Goal: Task Accomplishment & Management: Manage account settings

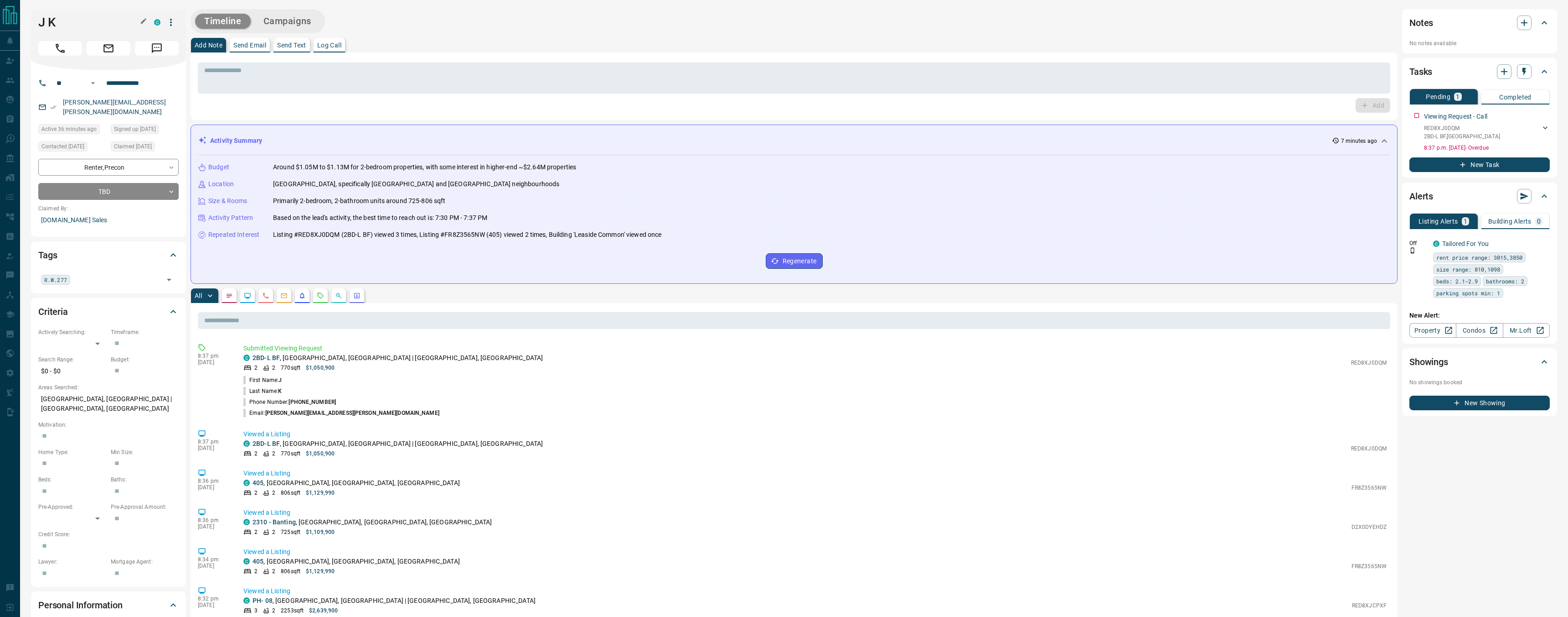
click at [78, 19] on h1 "J K" at bounding box center [89, 22] width 102 height 14
click at [173, 22] on icon "button" at bounding box center [170, 22] width 11 height 11
click at [168, 32] on ul "Reassign Lead Reallocate Mark as Realtor Login as J K" at bounding box center [152, 61] width 54 height 62
click at [167, 41] on li "Reassign Lead" at bounding box center [152, 40] width 54 height 13
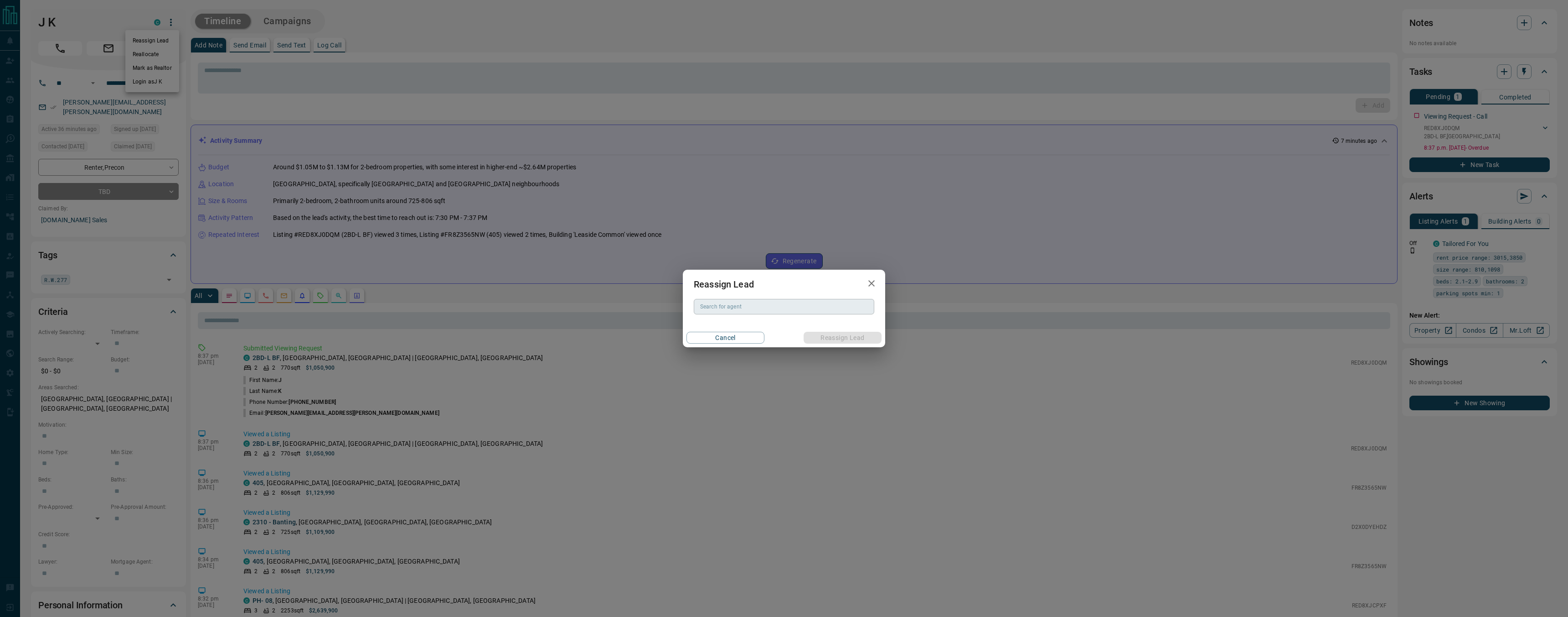
click at [730, 306] on input "Search for agent" at bounding box center [784, 306] width 174 height 10
click at [760, 322] on li "[PERSON_NAME]" at bounding box center [784, 324] width 180 height 13
type input "**********"
click at [825, 340] on button "Reassign Lead" at bounding box center [842, 337] width 78 height 12
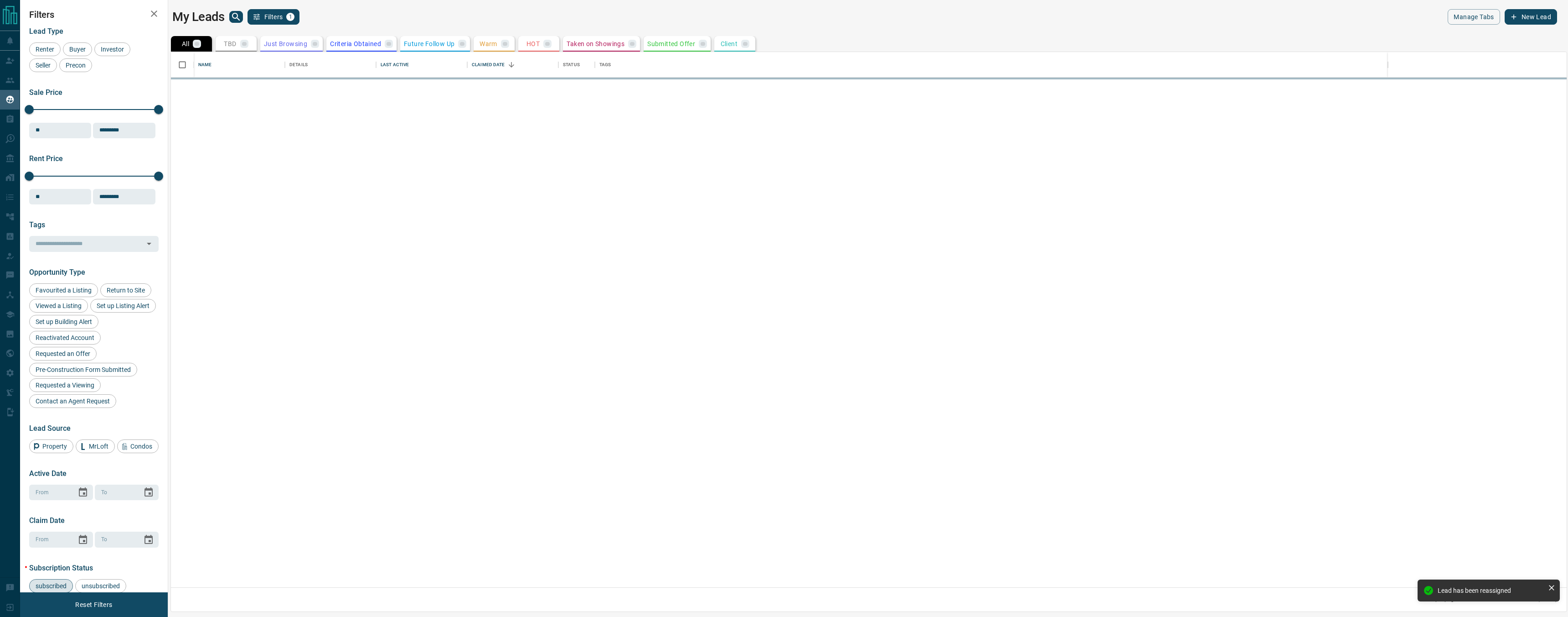
scroll to position [535, 1396]
